Goal: Task Accomplishment & Management: Manage account settings

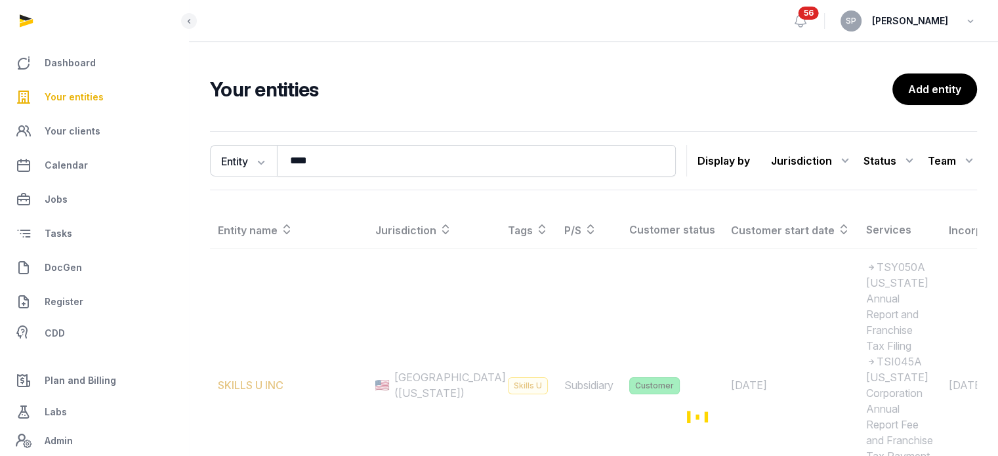
type input "****"
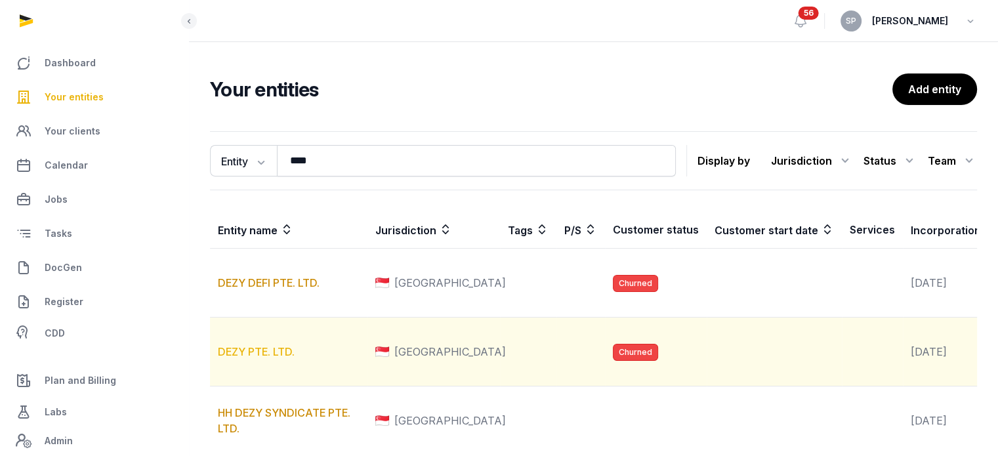
click at [260, 358] on link "DEZY PTE. LTD." at bounding box center [256, 351] width 77 height 13
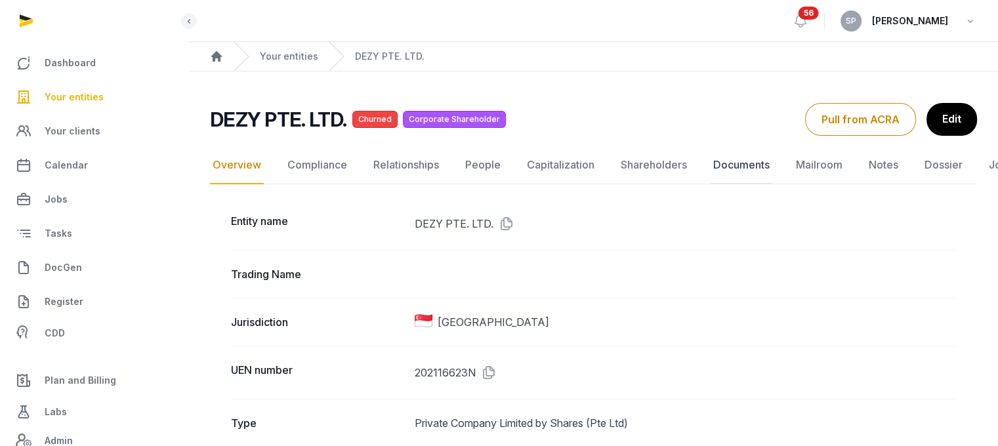
click at [732, 162] on link "Documents" at bounding box center [742, 165] width 62 height 38
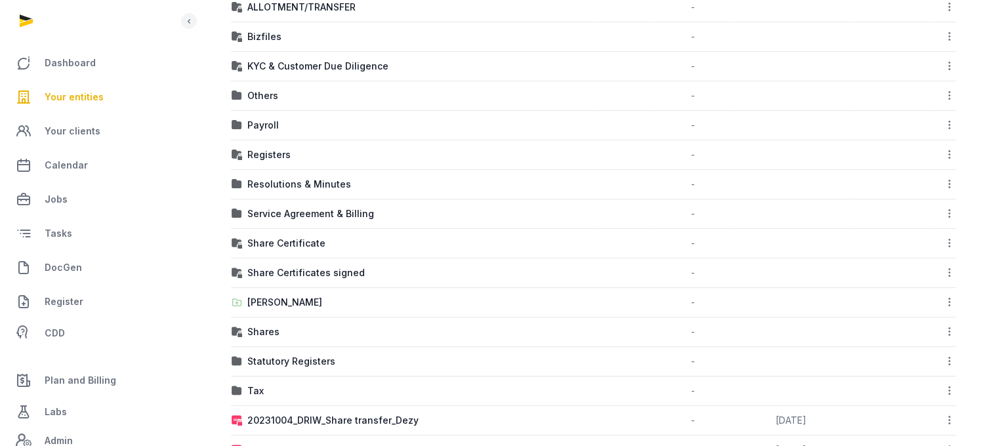
scroll to position [404, 0]
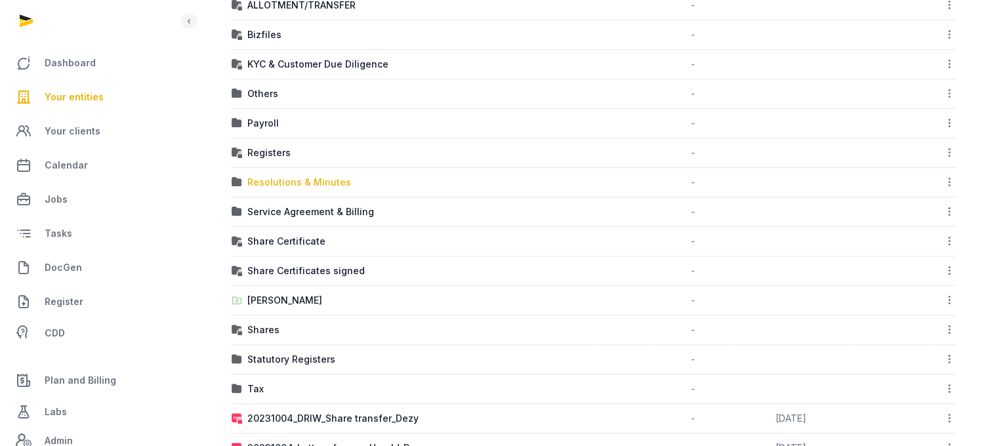
click at [284, 177] on div "Resolutions & Minutes" at bounding box center [299, 182] width 104 height 13
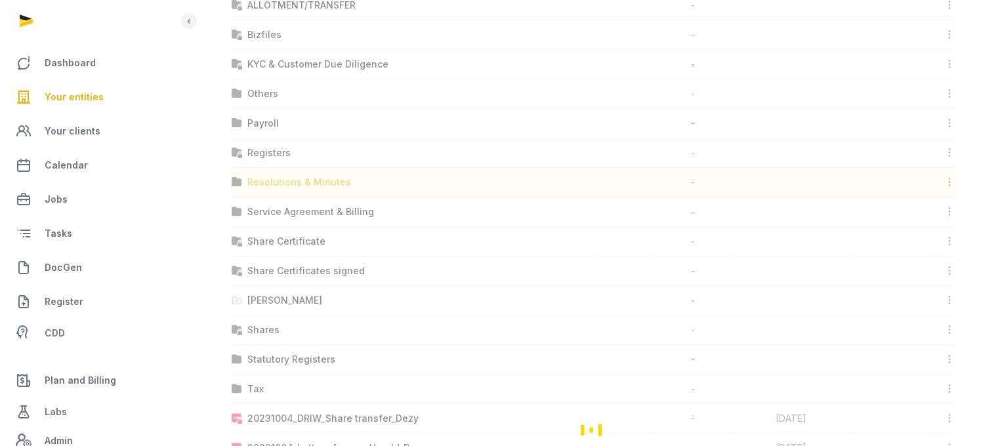
scroll to position [10, 0]
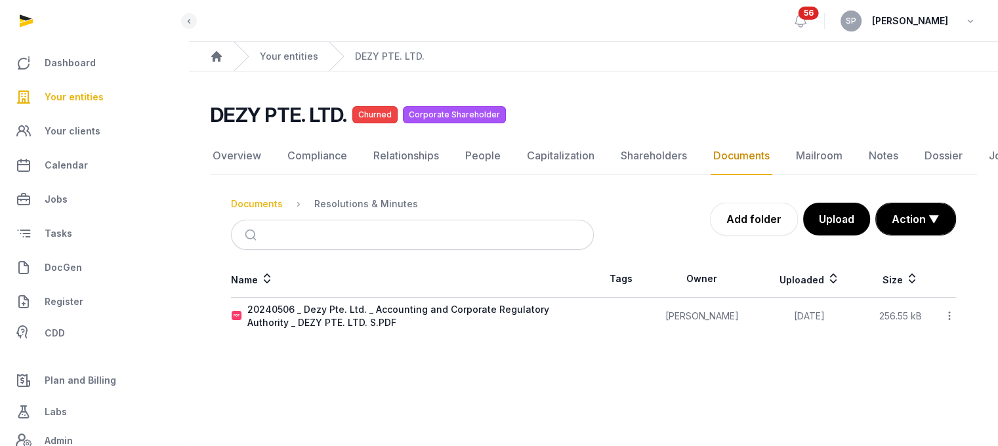
click at [257, 198] on div "Documents" at bounding box center [257, 204] width 52 height 13
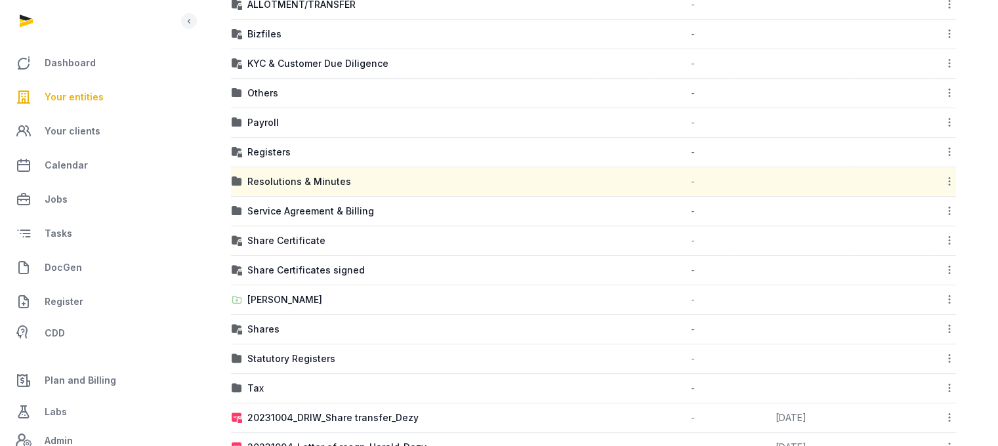
scroll to position [354, 0]
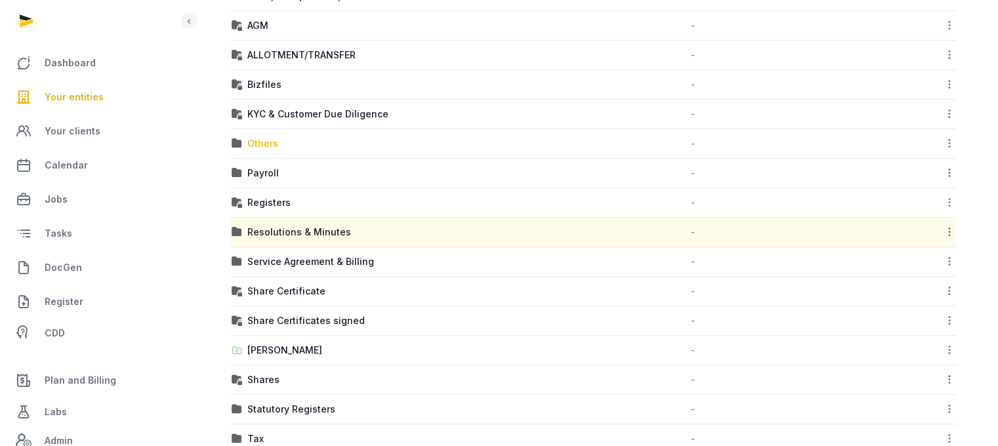
click at [270, 137] on div "Others" at bounding box center [262, 143] width 31 height 13
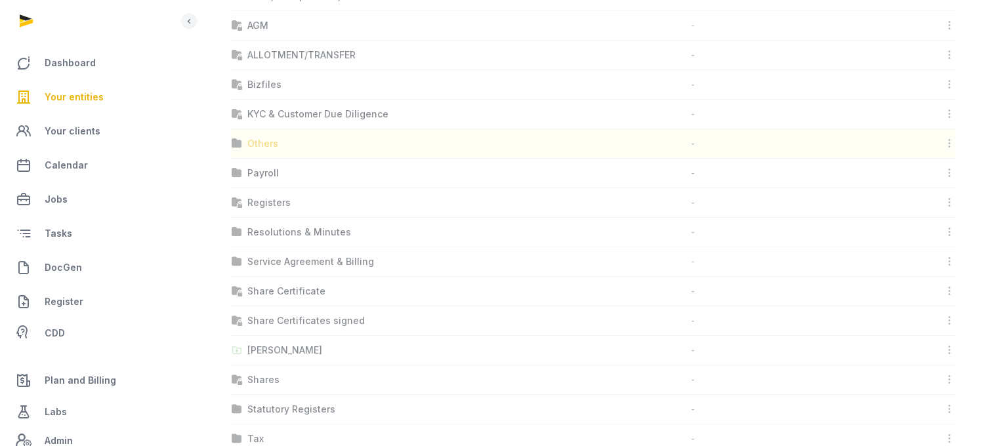
scroll to position [10, 0]
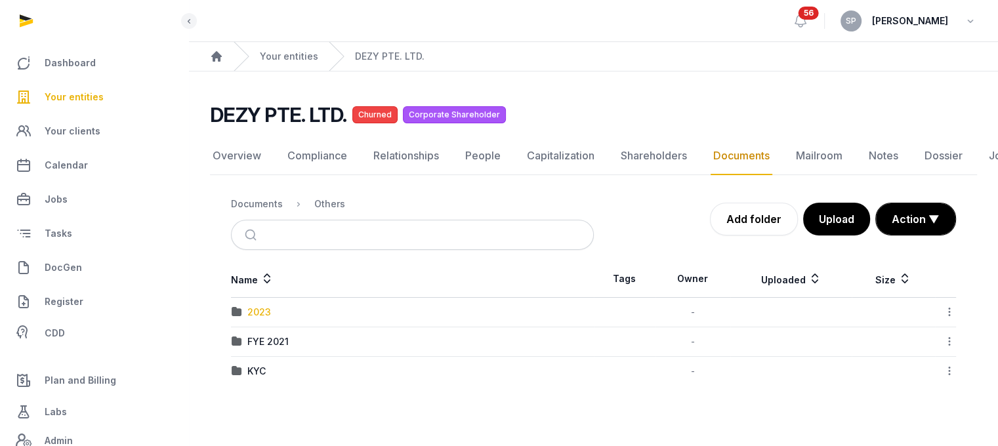
click at [249, 306] on div "2023" at bounding box center [259, 312] width 24 height 13
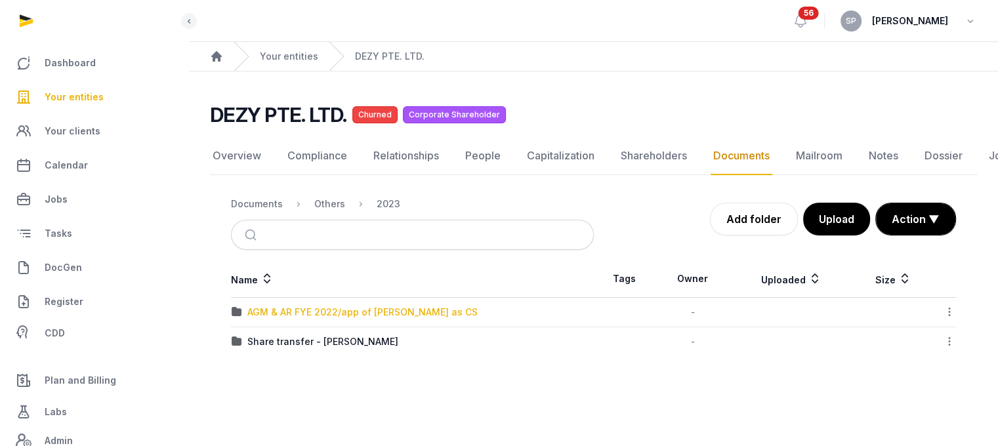
click at [289, 306] on div "AGM & AR FYE 2022/app of [PERSON_NAME] as CS" at bounding box center [362, 312] width 230 height 13
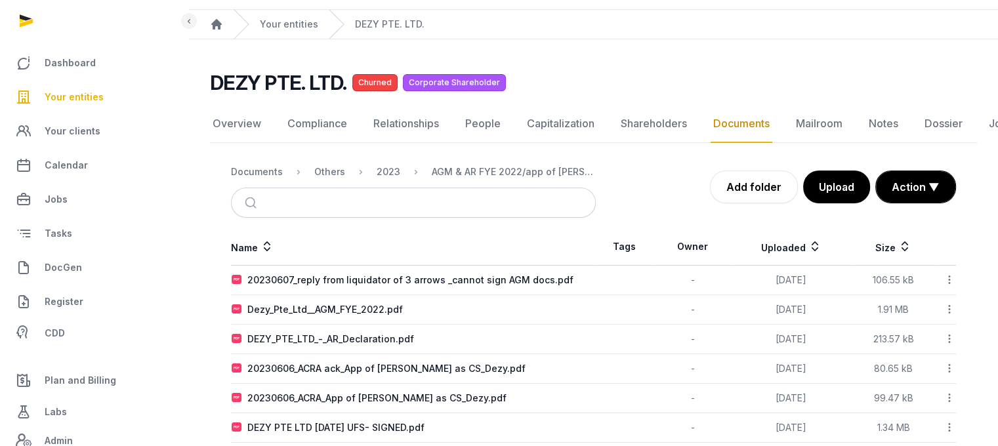
scroll to position [82, 0]
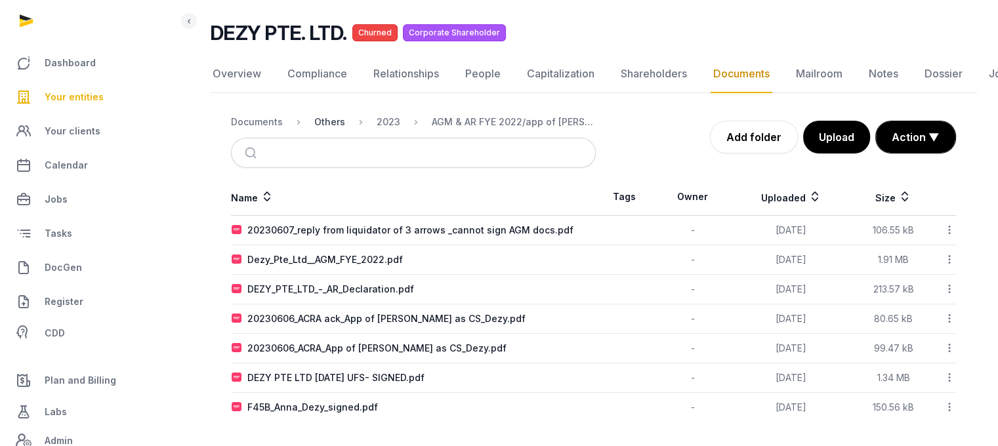
click at [318, 119] on div "Others" at bounding box center [329, 122] width 31 height 13
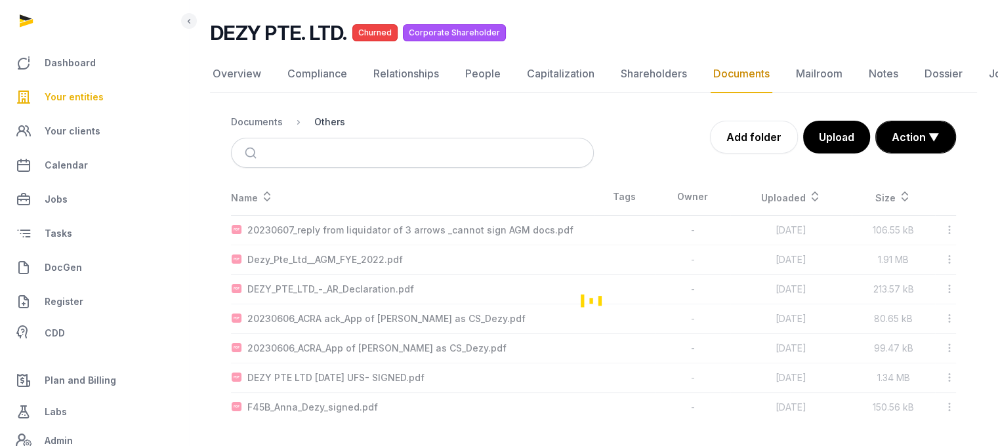
scroll to position [10, 0]
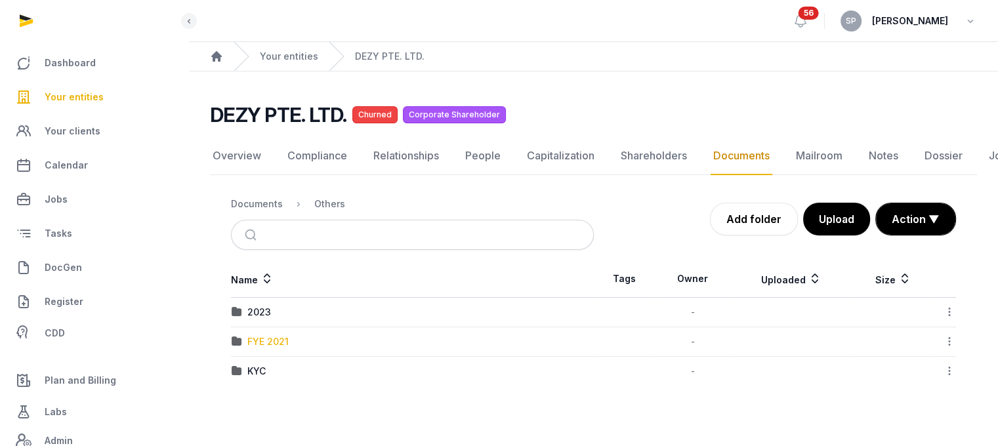
click at [265, 335] on div "FYE 2021" at bounding box center [267, 341] width 41 height 13
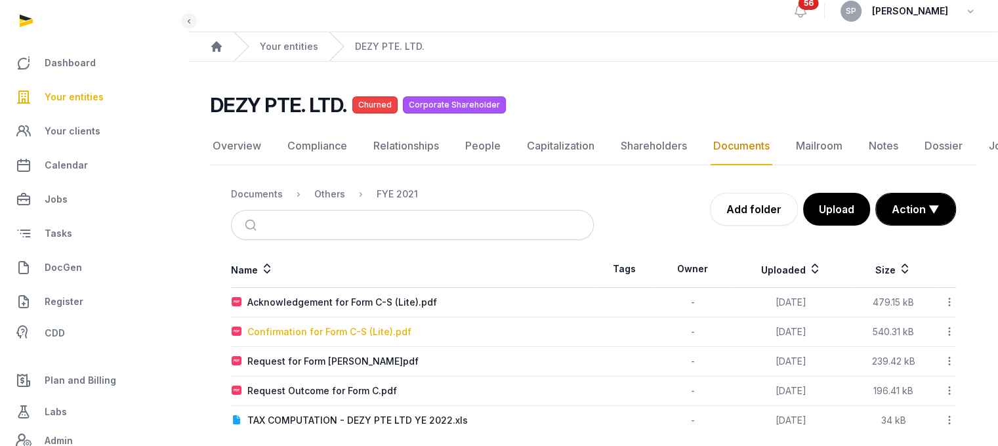
scroll to position [24, 0]
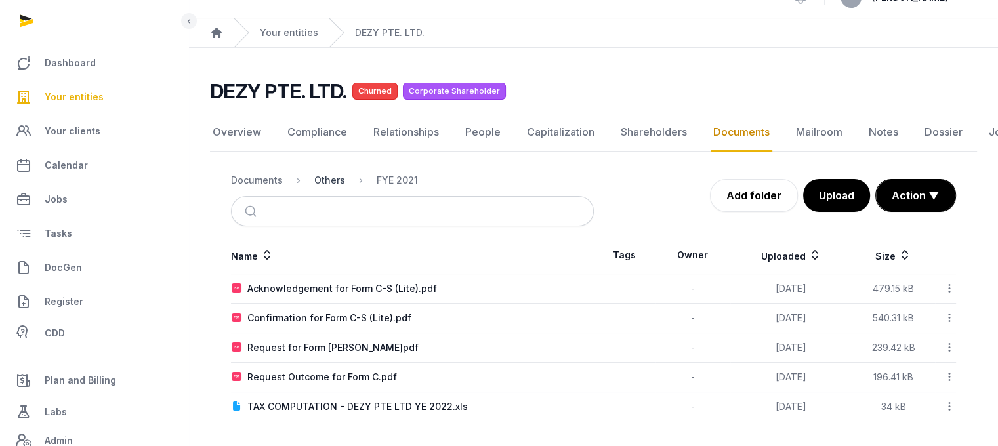
click at [333, 181] on div "Others" at bounding box center [329, 180] width 31 height 13
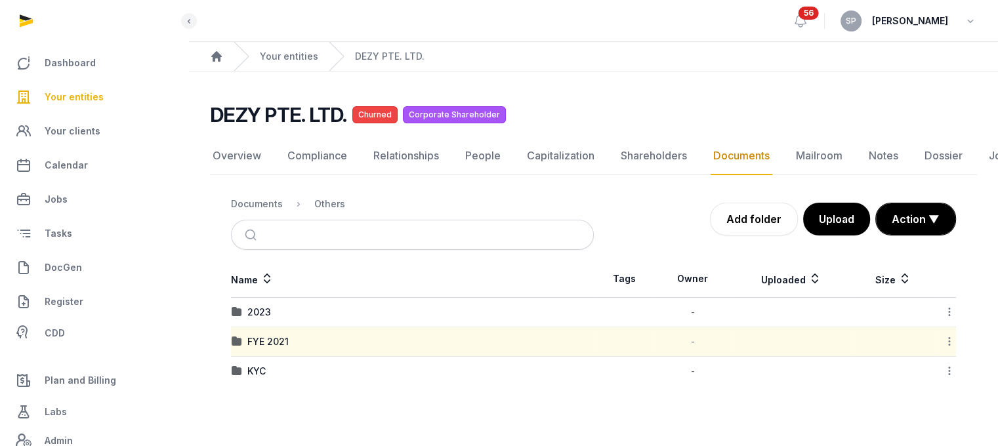
scroll to position [10, 0]
click at [264, 306] on div "2023" at bounding box center [259, 312] width 24 height 13
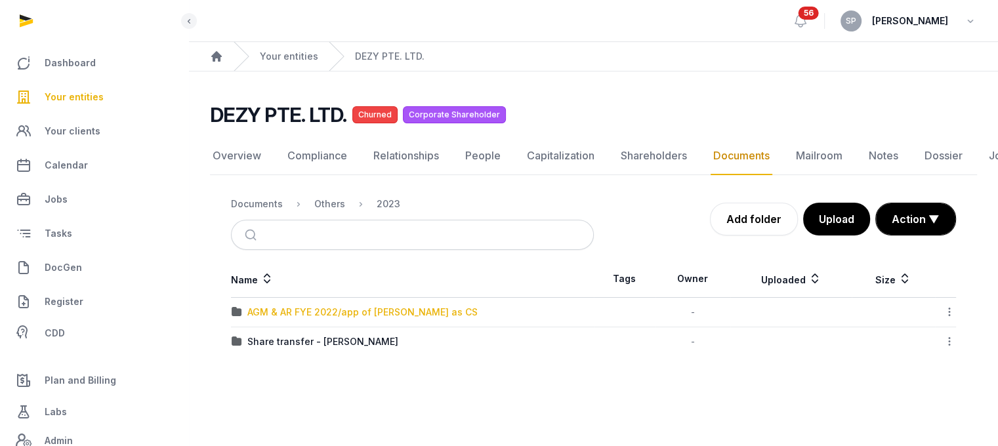
click at [317, 306] on div "AGM & AR FYE 2022/app of [PERSON_NAME] as CS" at bounding box center [362, 312] width 230 height 13
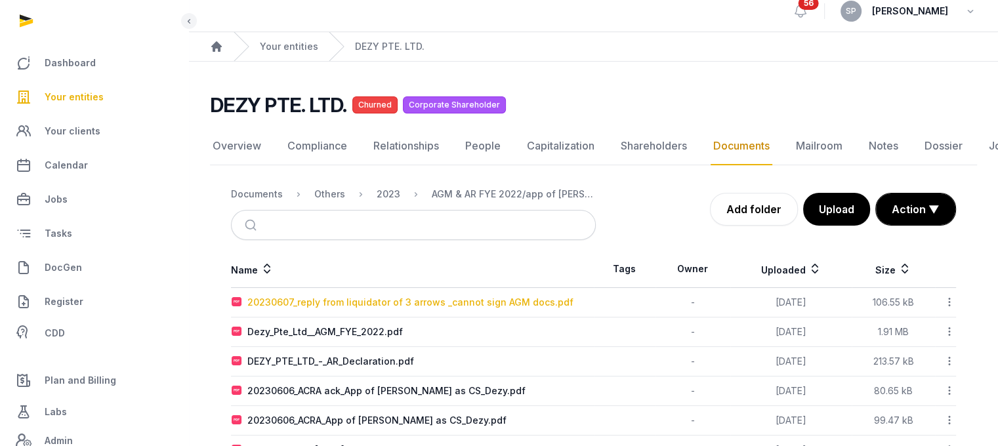
scroll to position [82, 0]
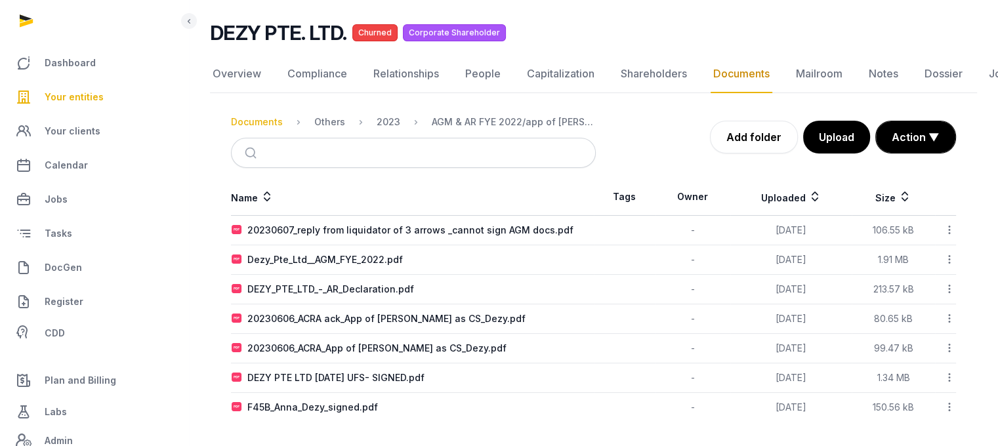
click at [266, 123] on div "Documents" at bounding box center [257, 122] width 52 height 13
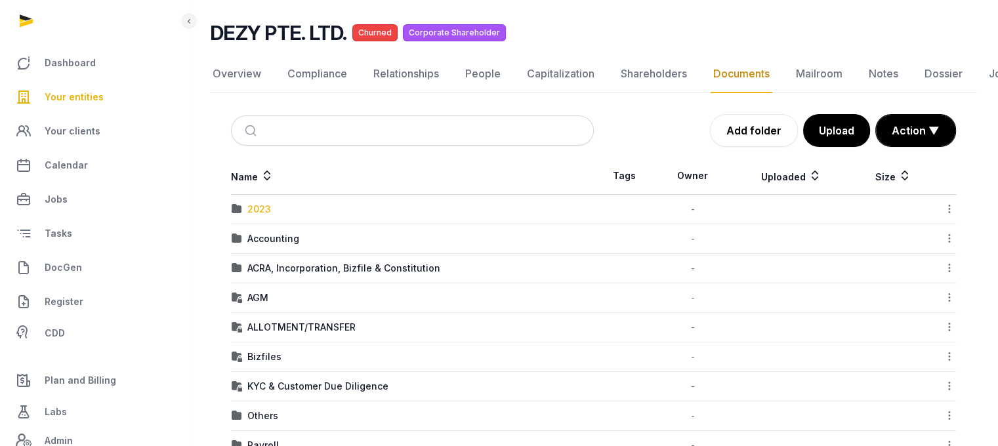
click at [268, 206] on div "2023" at bounding box center [259, 209] width 24 height 13
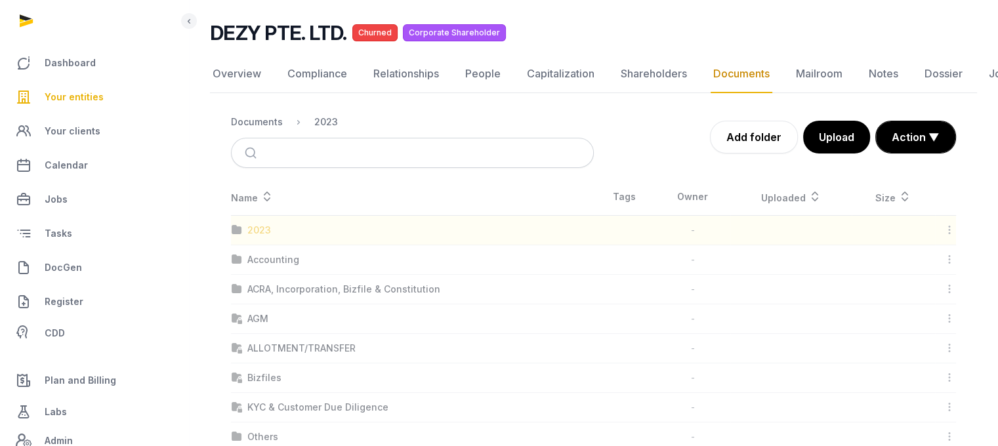
scroll to position [81, 0]
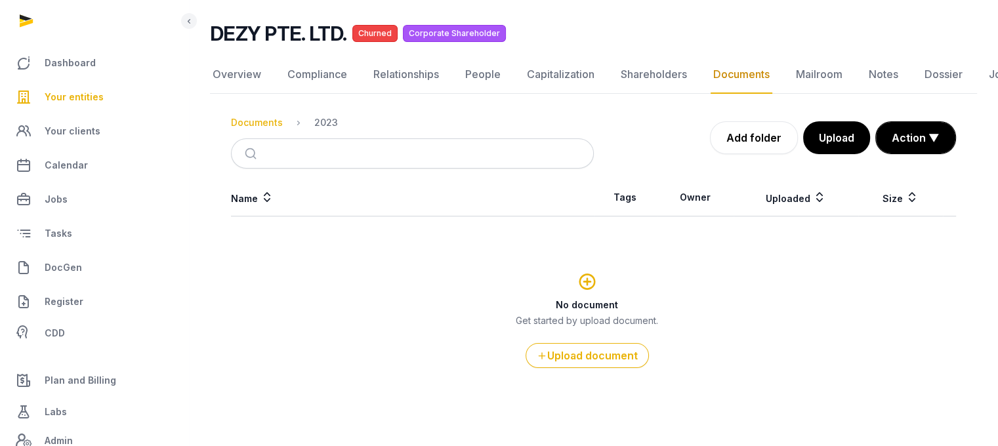
click at [257, 125] on div "Documents" at bounding box center [257, 122] width 52 height 13
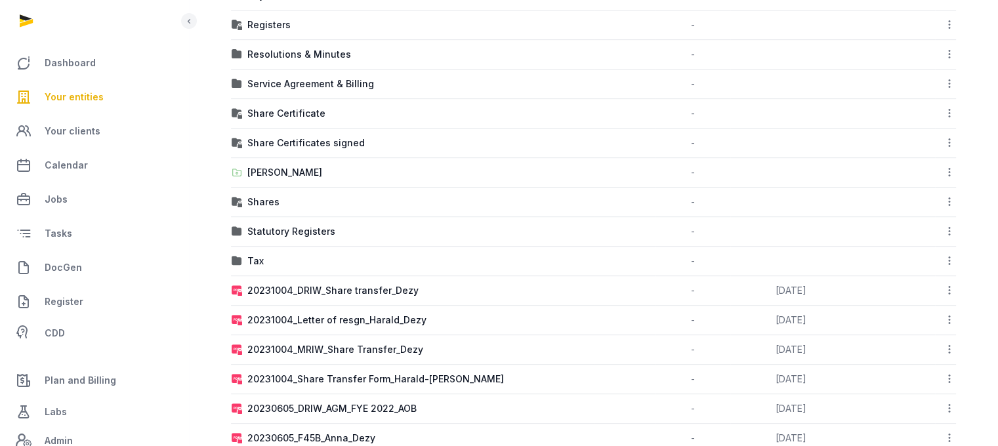
scroll to position [379, 0]
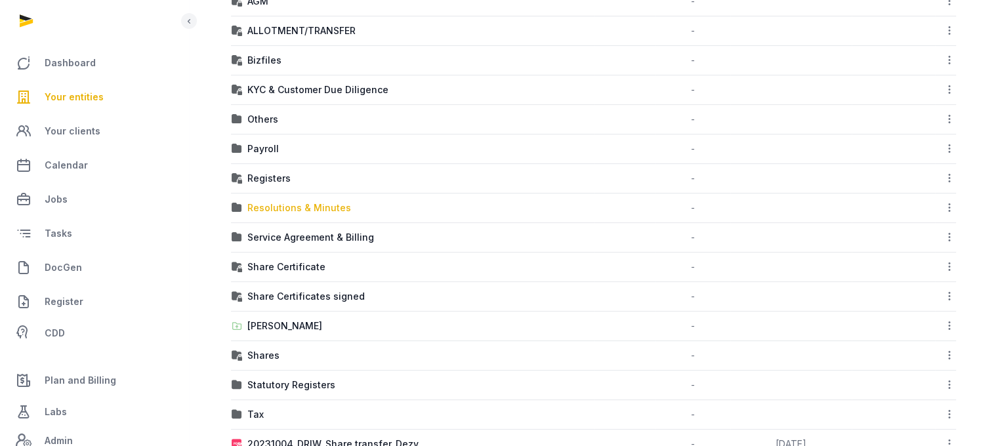
click at [291, 205] on div "Resolutions & Minutes" at bounding box center [299, 208] width 104 height 13
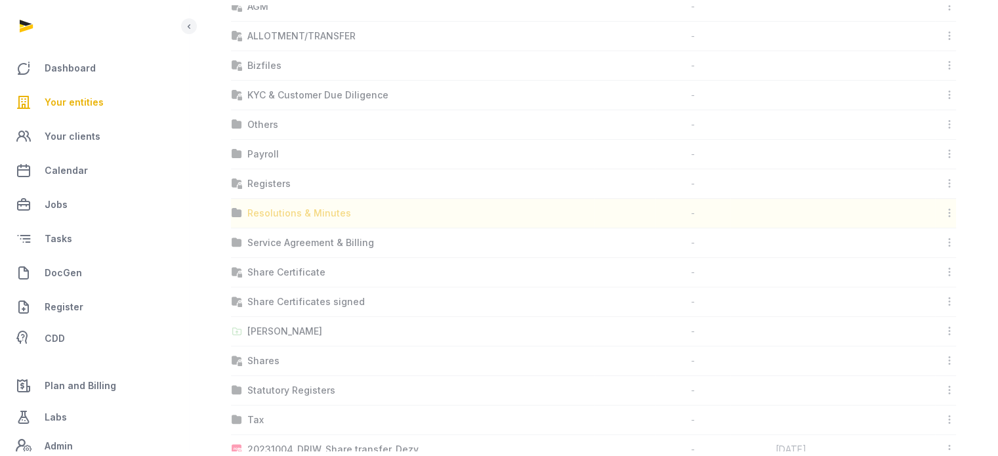
scroll to position [10, 0]
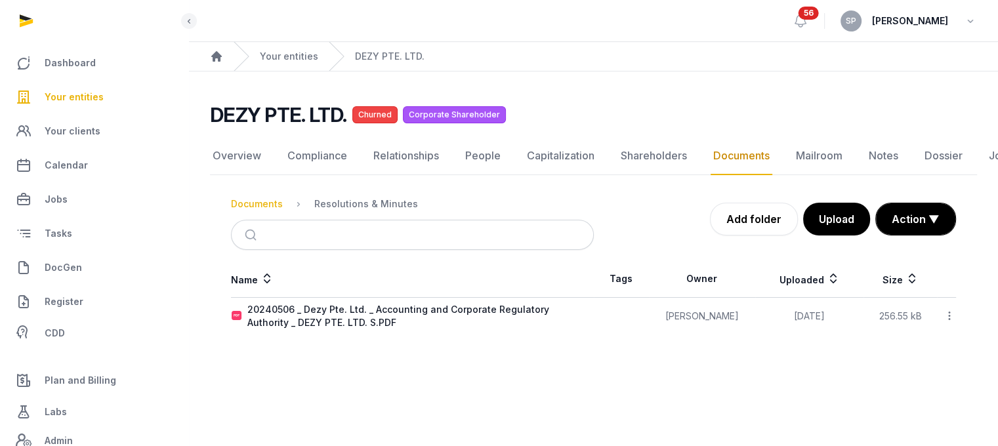
click at [272, 198] on div "Documents" at bounding box center [257, 204] width 52 height 13
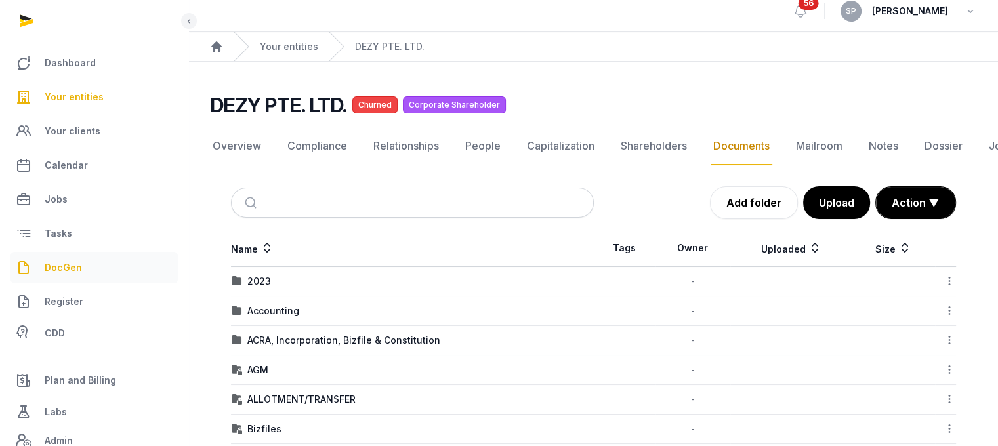
click at [61, 270] on span "DocGen" at bounding box center [63, 268] width 37 height 16
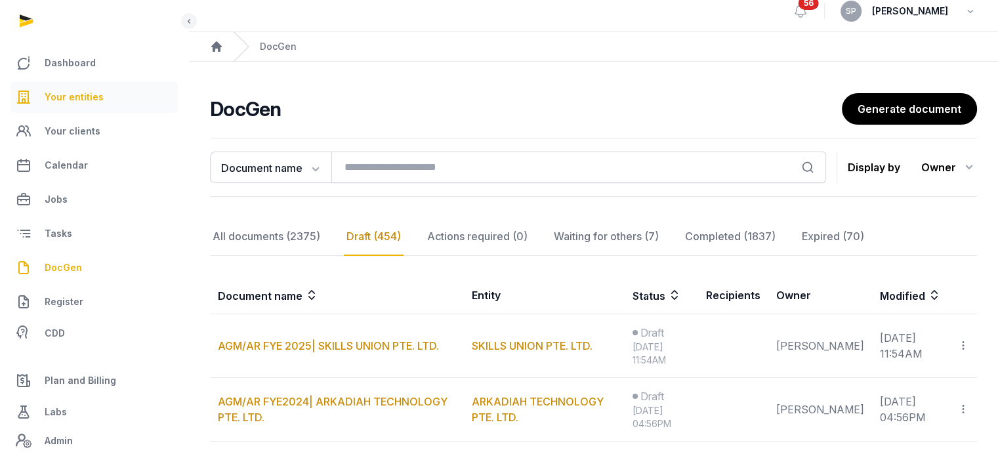
click at [108, 102] on link "Your entities" at bounding box center [94, 97] width 167 height 32
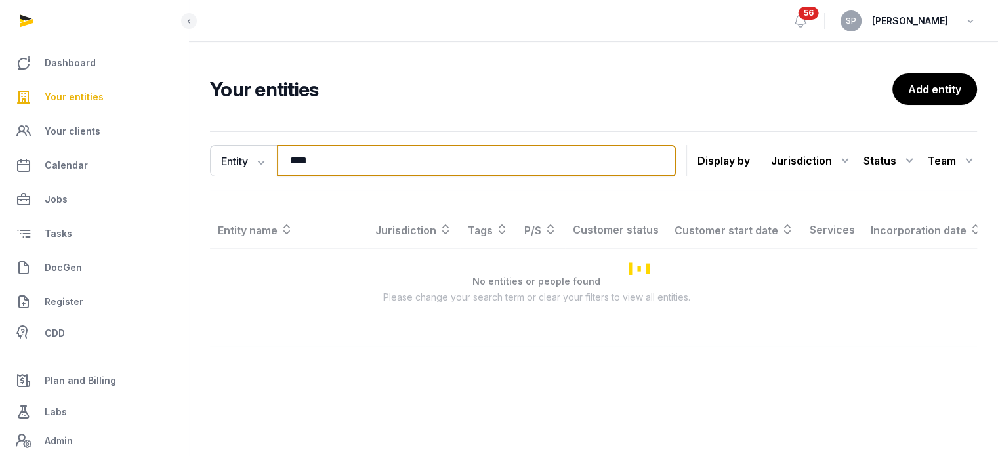
click at [333, 161] on input "****" at bounding box center [476, 161] width 399 height 32
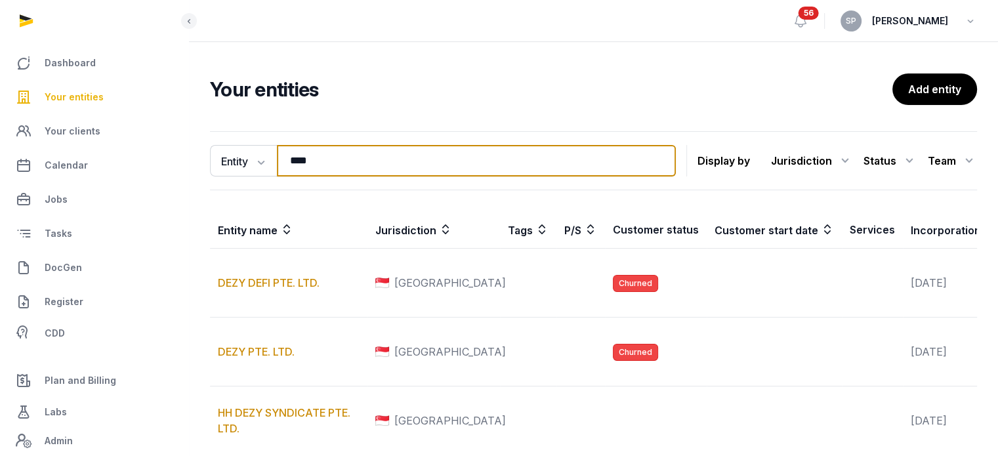
click at [333, 161] on input "****" at bounding box center [476, 161] width 399 height 32
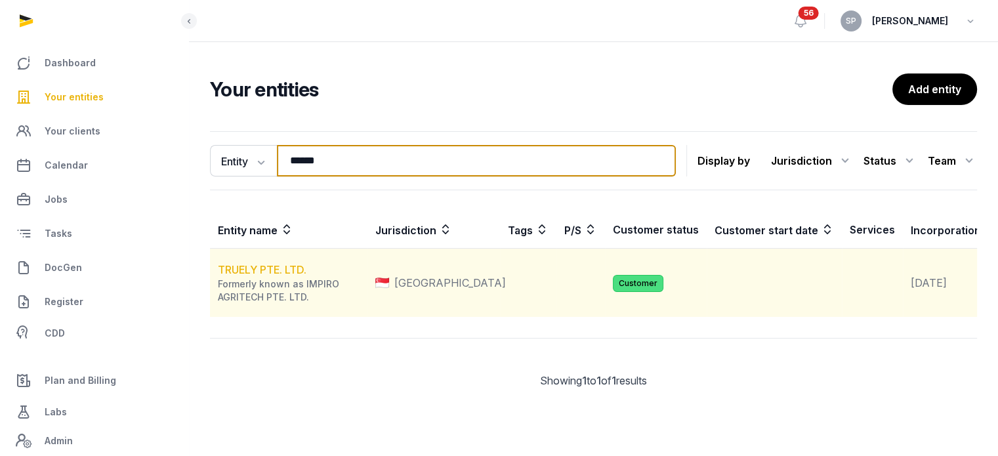
type input "******"
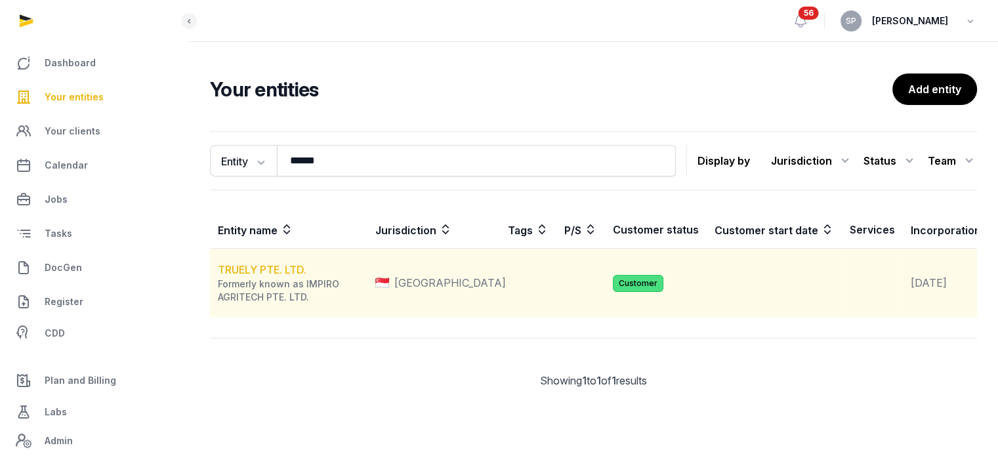
click at [268, 276] on link "TRUELY PTE. LTD." at bounding box center [262, 269] width 89 height 13
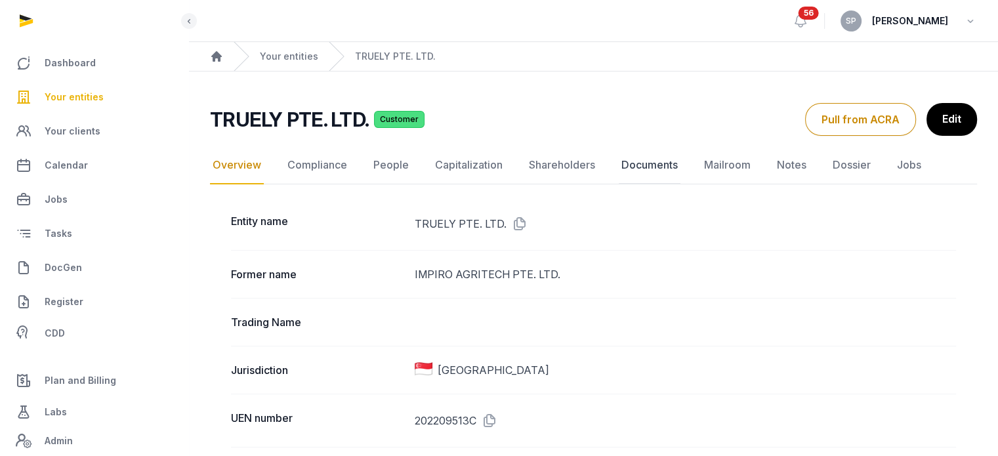
click at [643, 170] on link "Documents" at bounding box center [650, 165] width 62 height 38
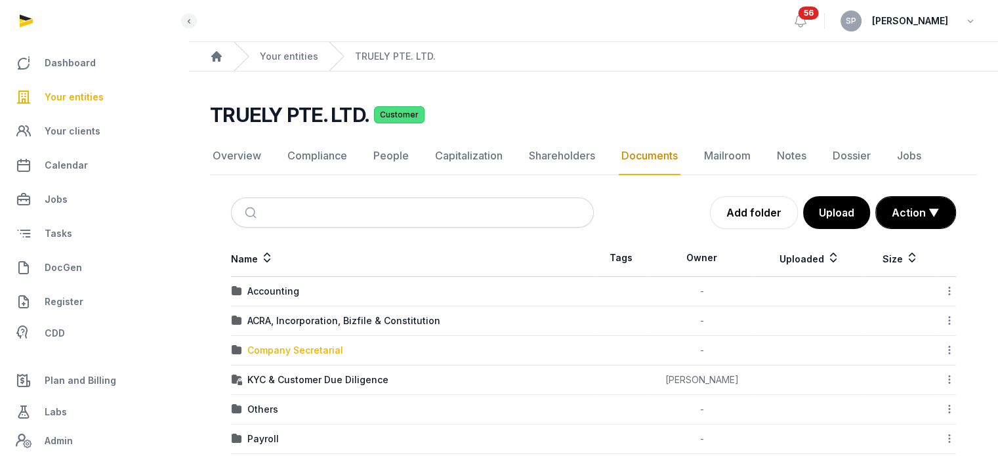
click at [319, 344] on div "Company Secretarial" at bounding box center [295, 350] width 96 height 13
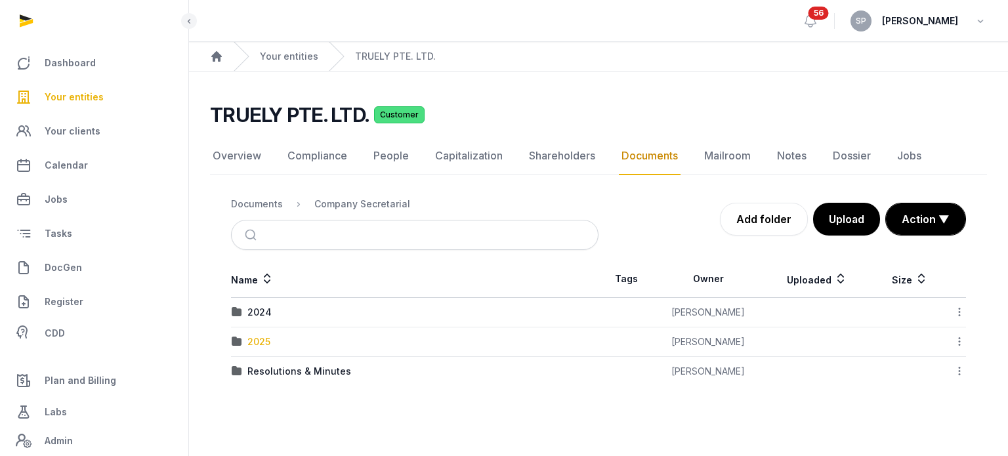
click at [251, 335] on div "2025" at bounding box center [258, 341] width 23 height 13
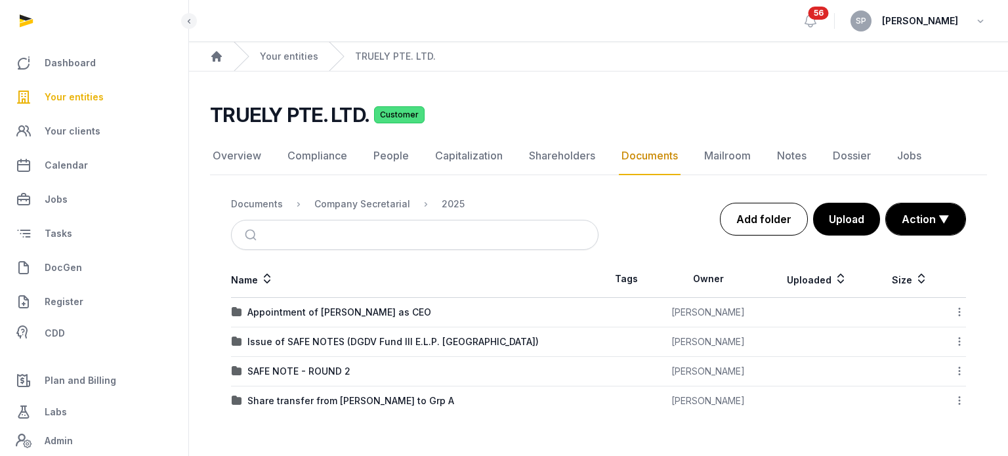
click at [750, 223] on link "Add folder" at bounding box center [764, 219] width 88 height 33
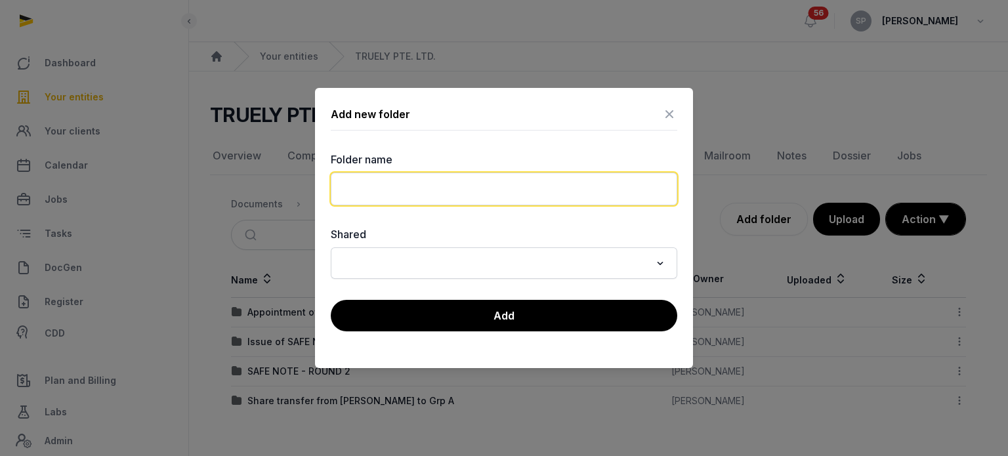
click at [428, 192] on input "text" at bounding box center [504, 189] width 347 height 33
click at [478, 186] on input "**********" at bounding box center [504, 189] width 347 height 33
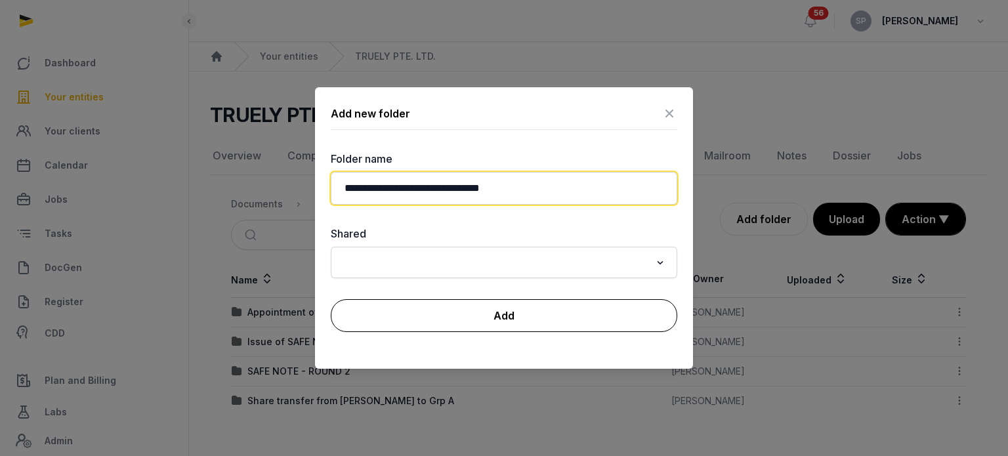
type input "**********"
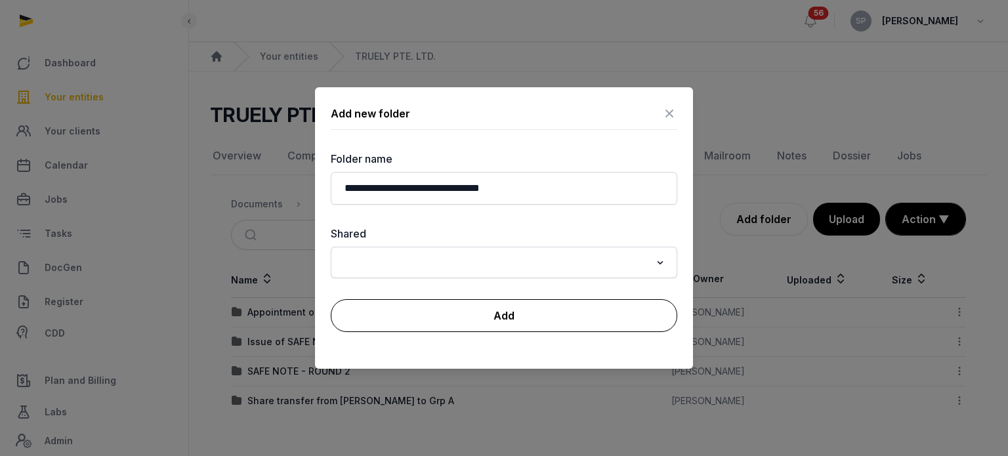
click at [512, 320] on button "Add" at bounding box center [504, 315] width 347 height 33
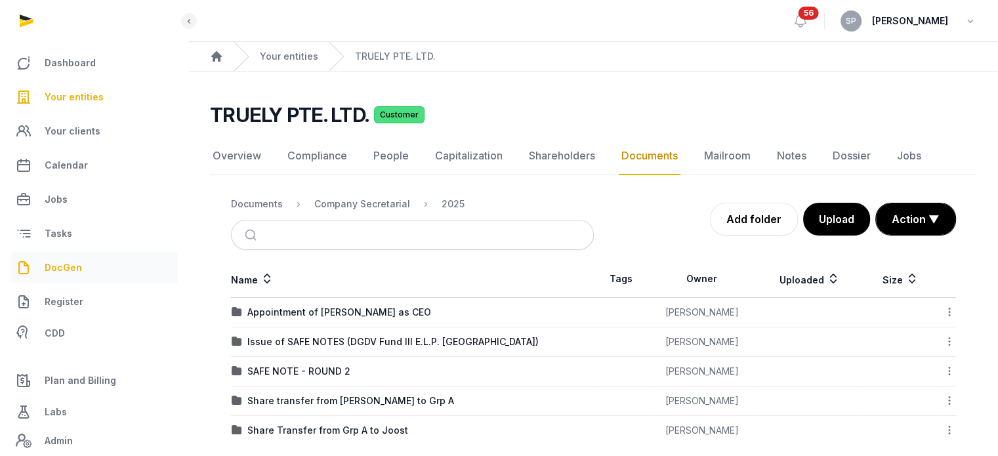
click at [81, 268] on link "DocGen" at bounding box center [94, 268] width 167 height 32
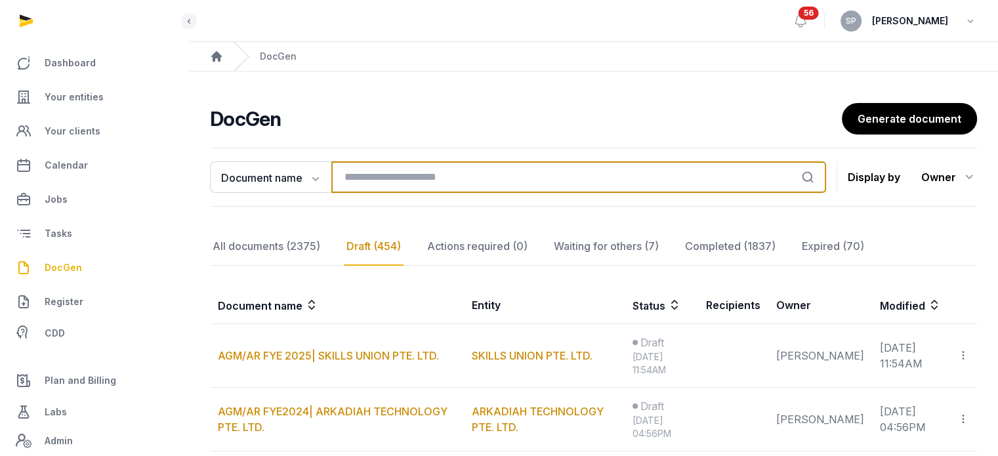
click at [389, 170] on input "search" at bounding box center [579, 177] width 495 height 32
type input "*******"
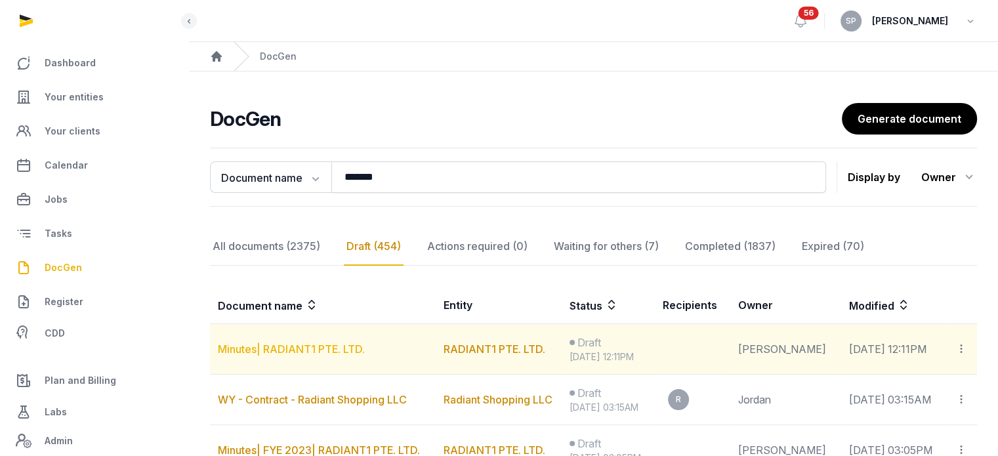
click at [343, 351] on link "Minutes| RADIANT1 PTE. LTD." at bounding box center [291, 349] width 147 height 13
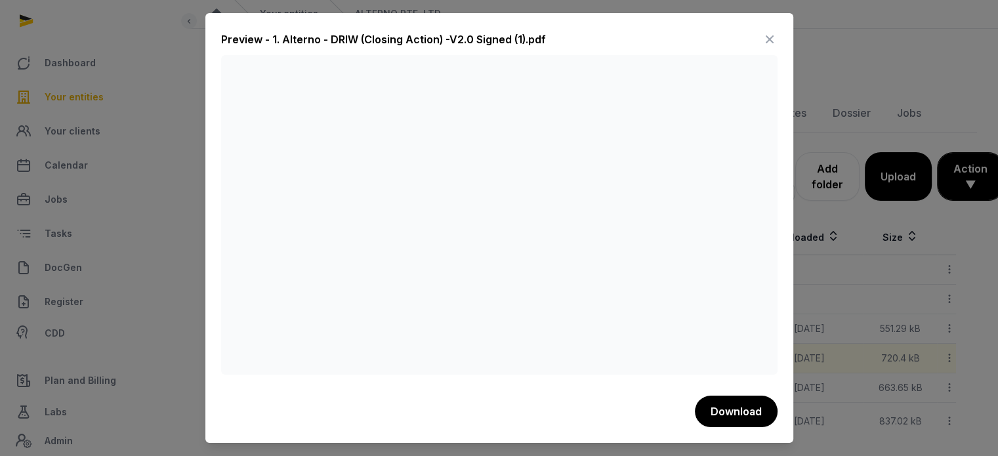
click at [776, 41] on icon at bounding box center [770, 39] width 16 height 21
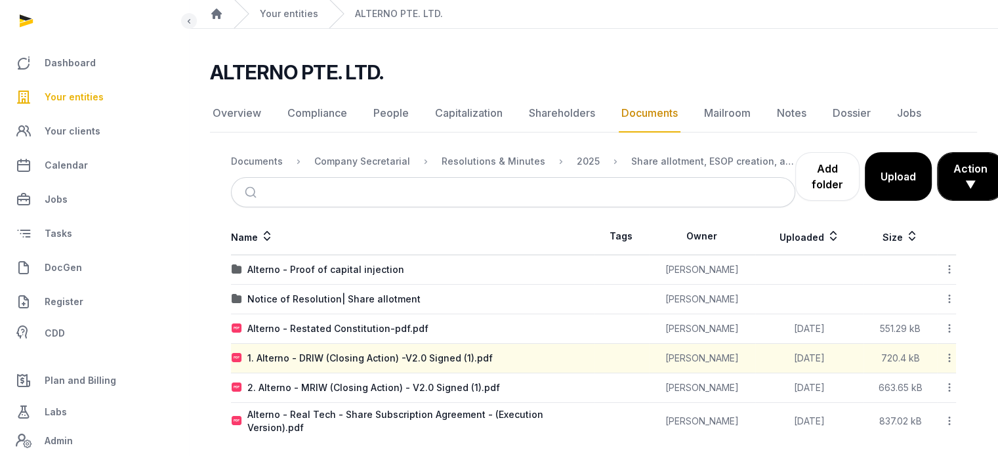
click at [99, 96] on span "Your entities" at bounding box center [74, 97] width 59 height 16
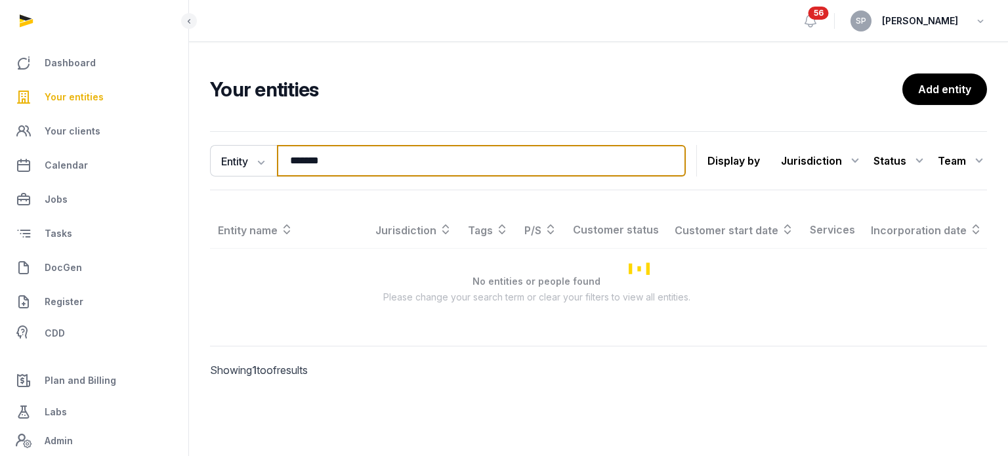
click at [337, 160] on input "*******" at bounding box center [481, 161] width 409 height 32
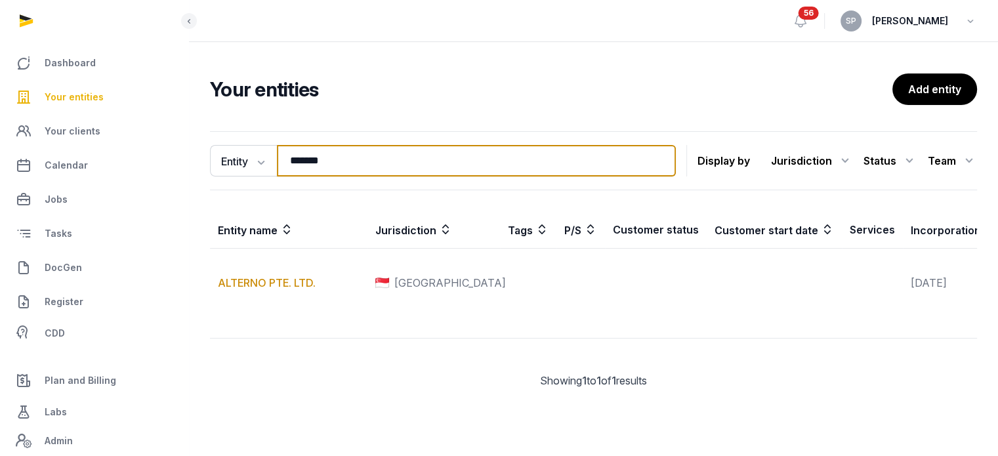
click at [337, 160] on input "*******" at bounding box center [476, 161] width 399 height 32
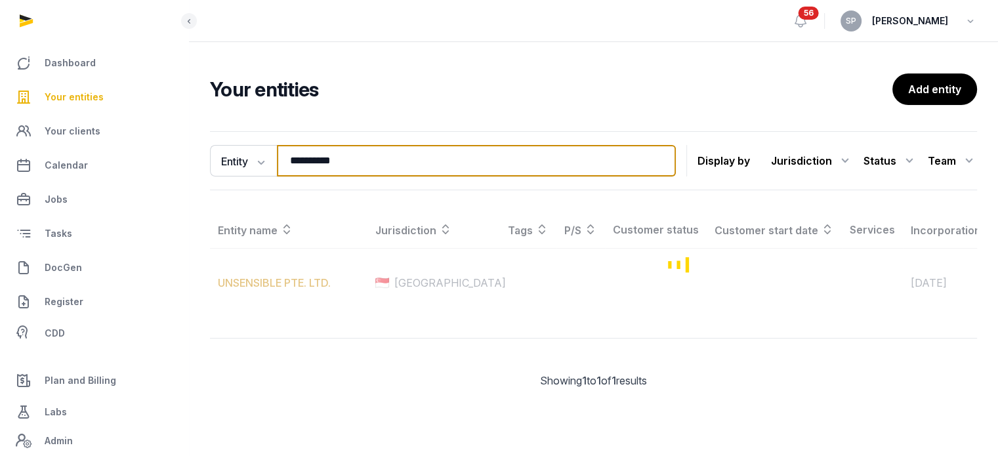
type input "**********"
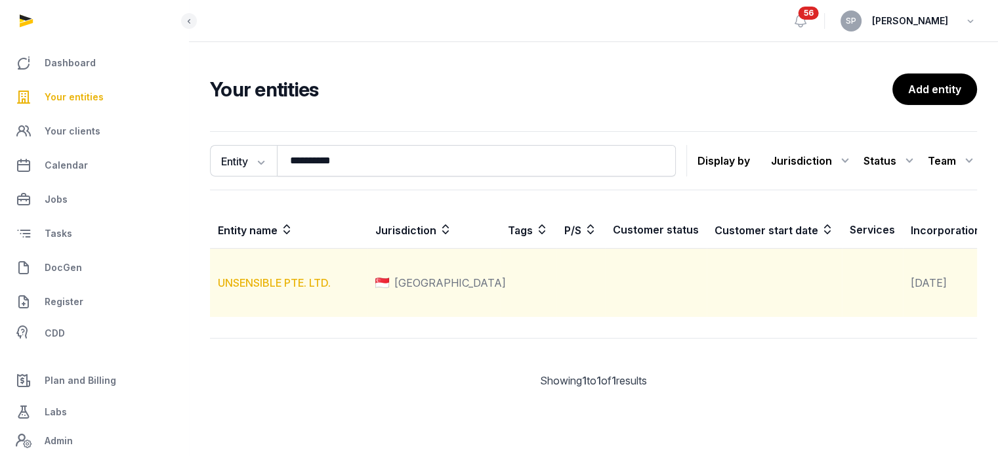
click at [294, 289] on link "UNSENSIBLE PTE. LTD." at bounding box center [274, 282] width 113 height 13
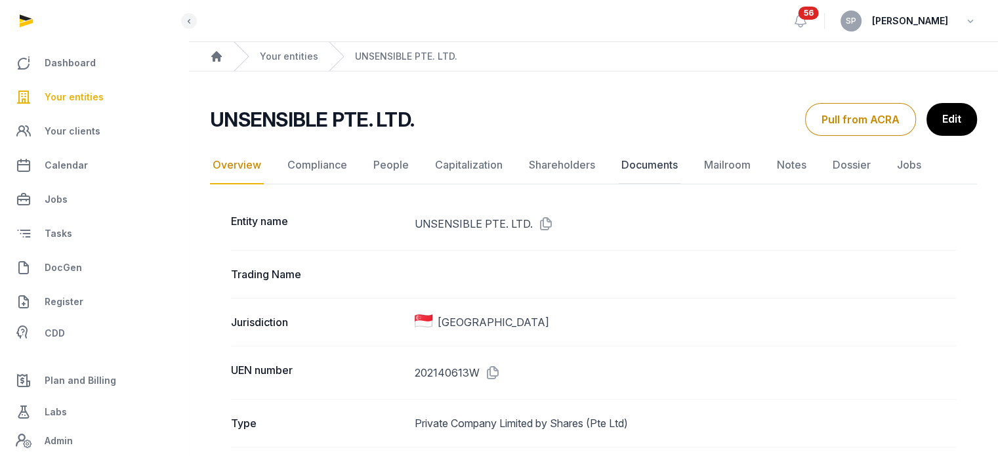
click at [643, 167] on link "Documents" at bounding box center [650, 165] width 62 height 38
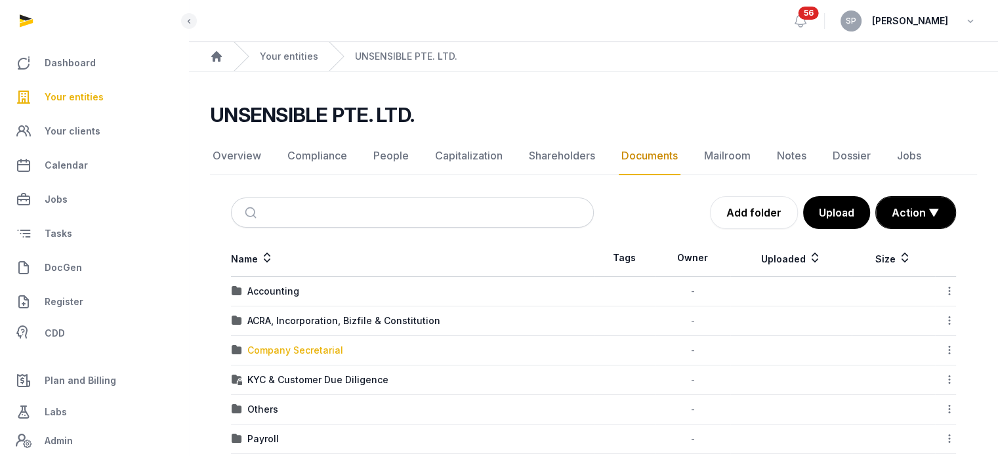
click at [299, 350] on div "Company Secretarial" at bounding box center [295, 350] width 96 height 13
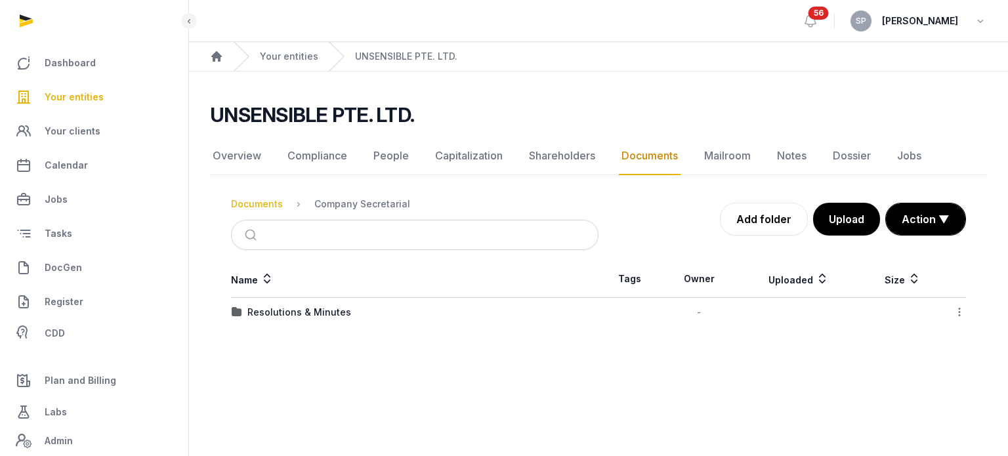
click at [269, 198] on div "Documents" at bounding box center [257, 204] width 52 height 13
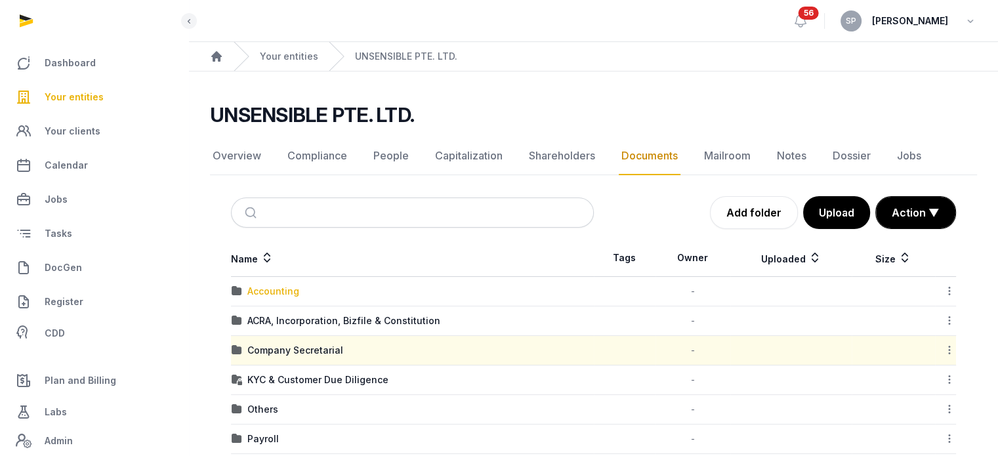
click at [263, 291] on div "Accounting" at bounding box center [273, 291] width 52 height 13
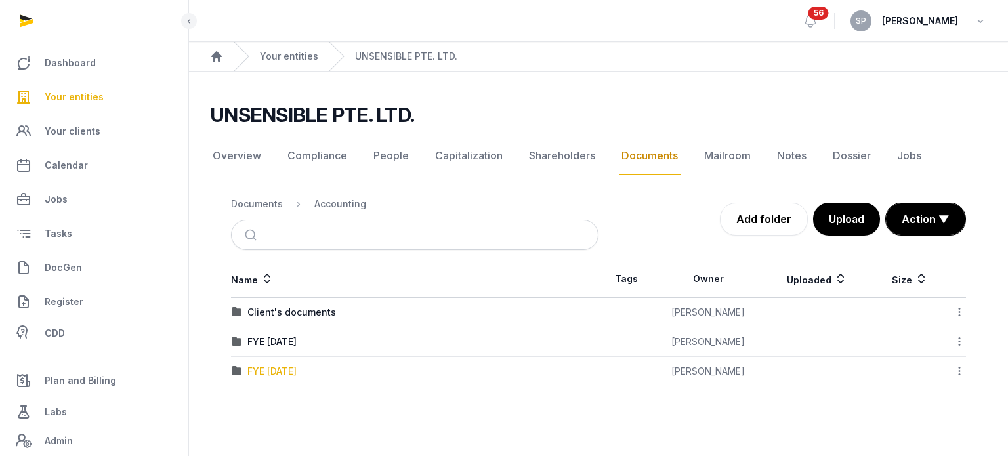
click at [281, 373] on div "FYE Oct'24" at bounding box center [271, 371] width 49 height 13
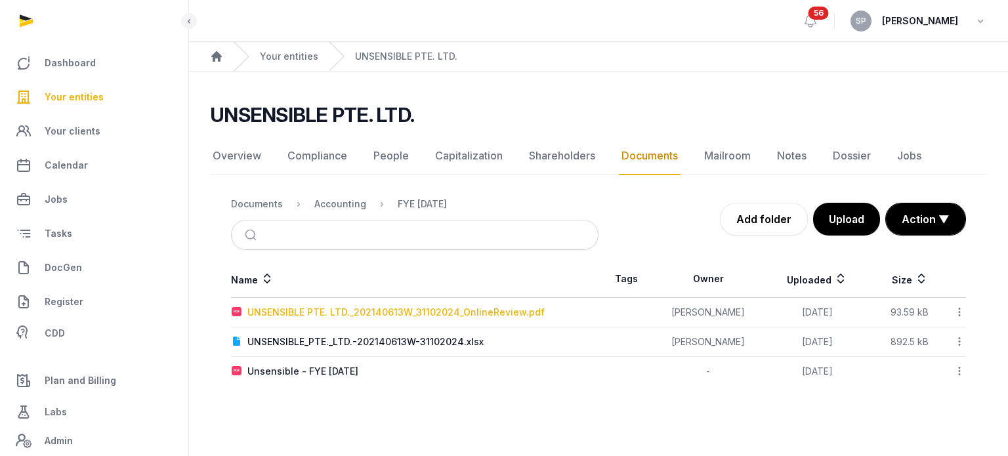
click at [452, 317] on div "UNSENSIBLE PTE. LTD._202140613W_31102024_OnlineReview.pdf" at bounding box center [395, 312] width 297 height 13
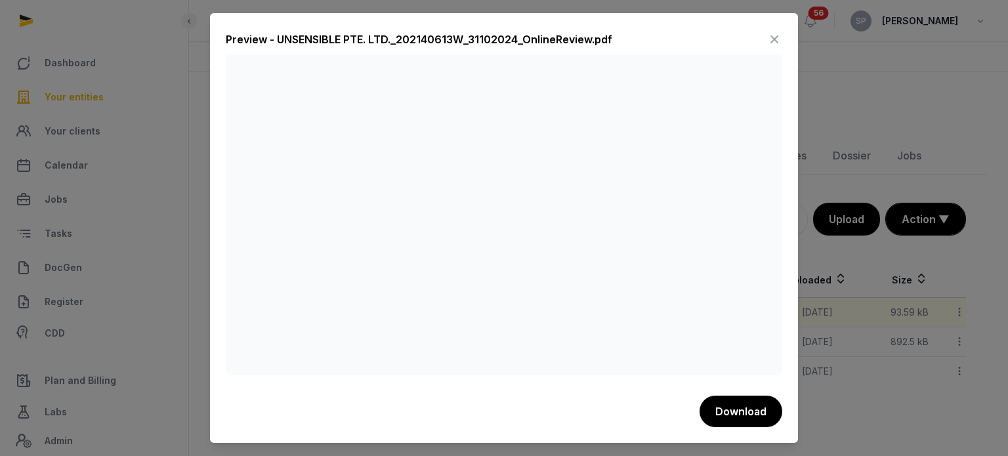
click at [775, 41] on icon at bounding box center [775, 39] width 16 height 21
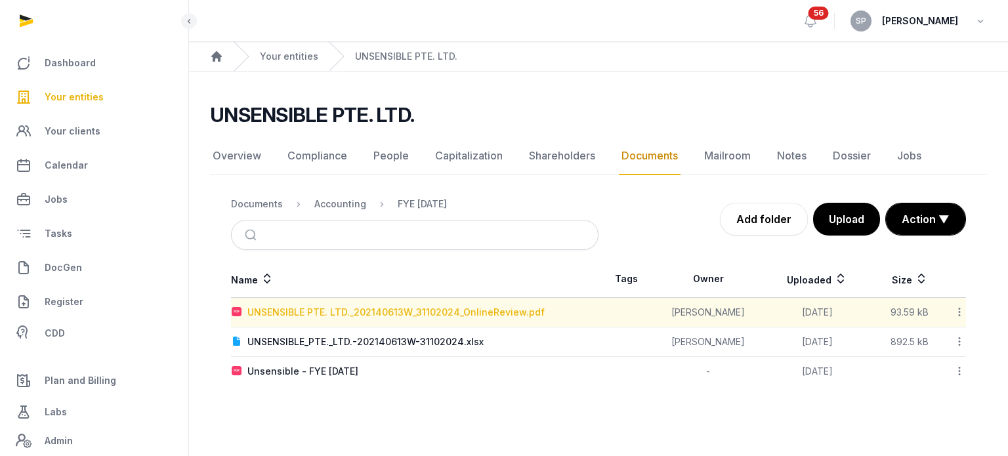
click at [466, 310] on div "UNSENSIBLE PTE. LTD._202140613W_31102024_OnlineReview.pdf" at bounding box center [395, 312] width 297 height 13
